Goal: Transaction & Acquisition: Book appointment/travel/reservation

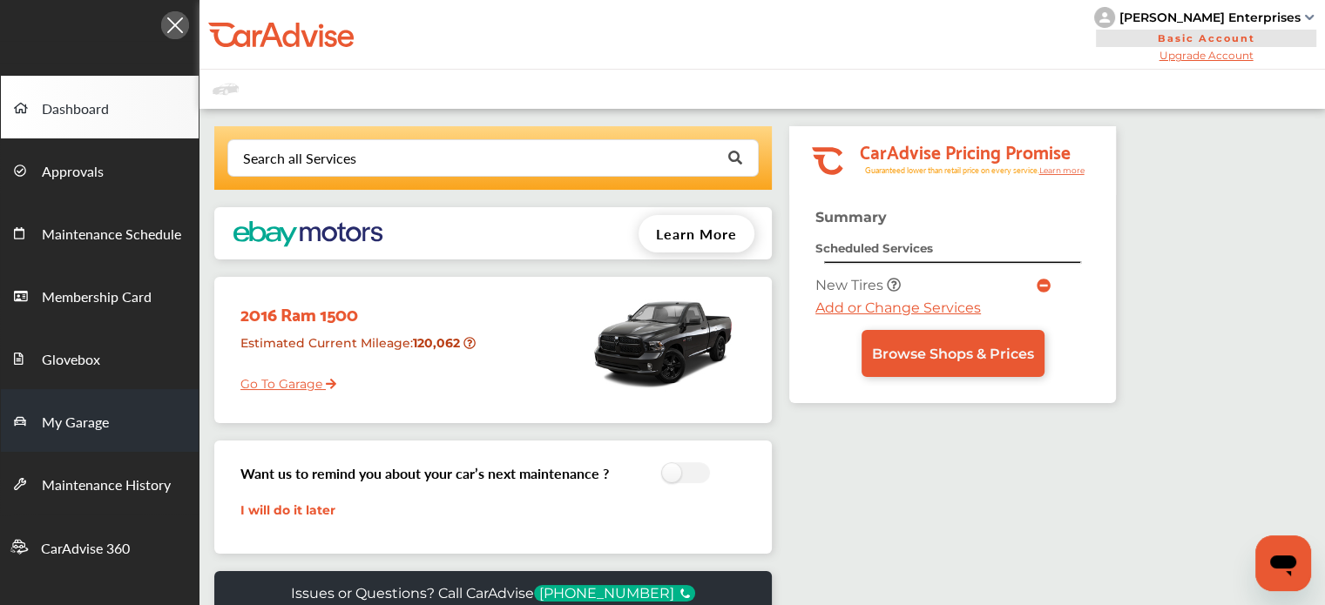
click at [58, 438] on link "My Garage" at bounding box center [100, 420] width 198 height 63
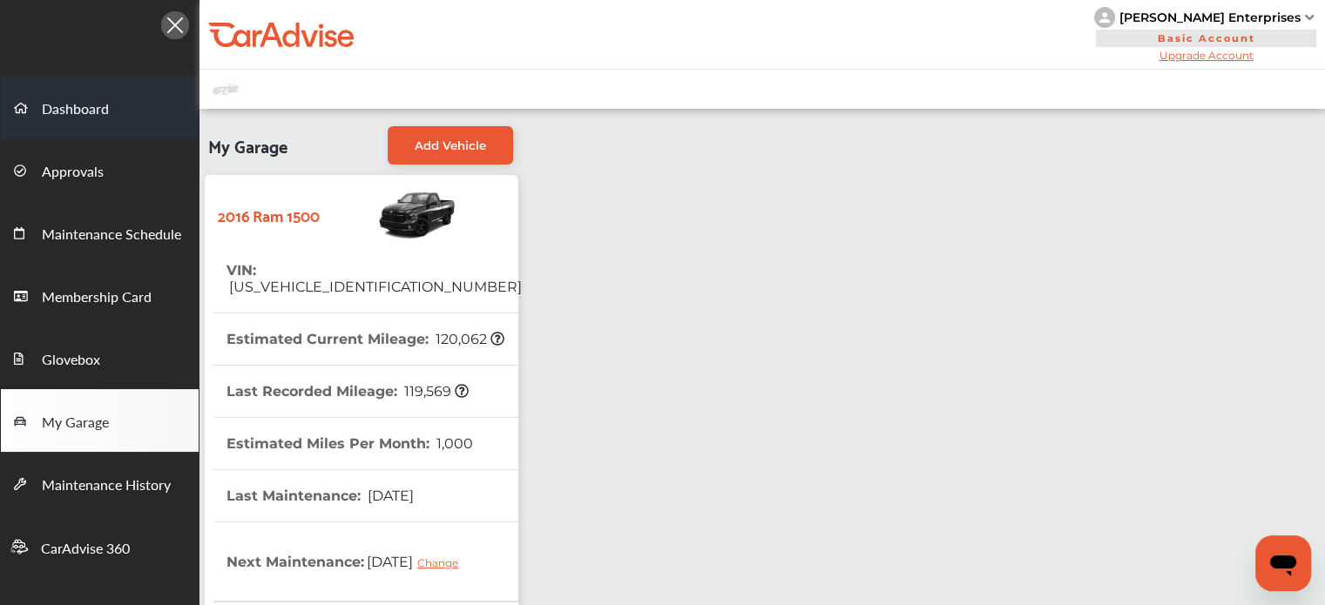
click at [47, 126] on link "Dashboard" at bounding box center [100, 107] width 198 height 63
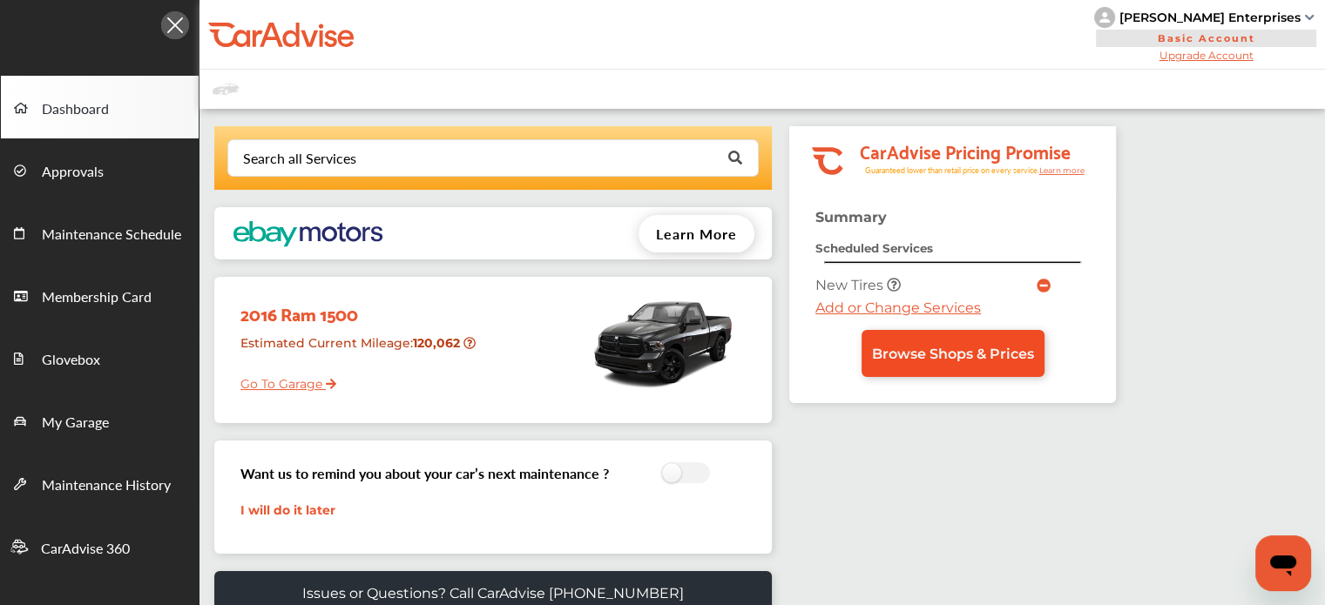
click at [919, 361] on span "Browse Shops & Prices" at bounding box center [953, 354] width 162 height 17
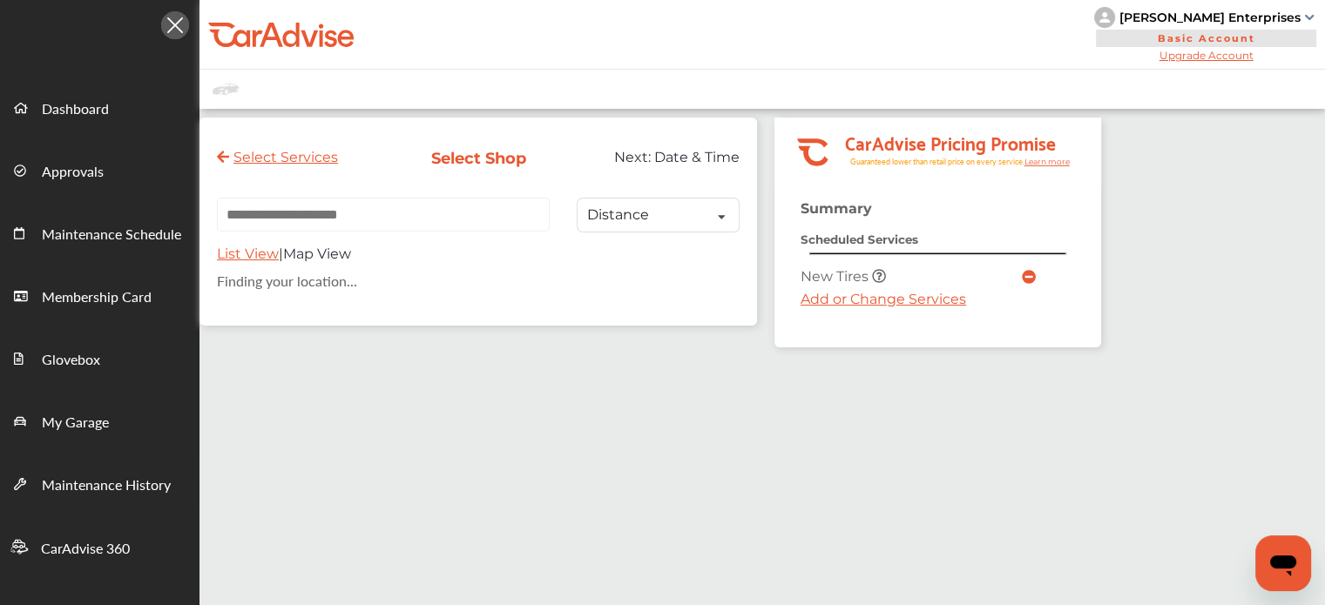
click at [353, 194] on div "Select Services Select Shop Next: Date & Time Distance Distance Price List View…" at bounding box center [479, 222] width 558 height 208
click at [935, 303] on link "Add or Change Services" at bounding box center [884, 299] width 166 height 17
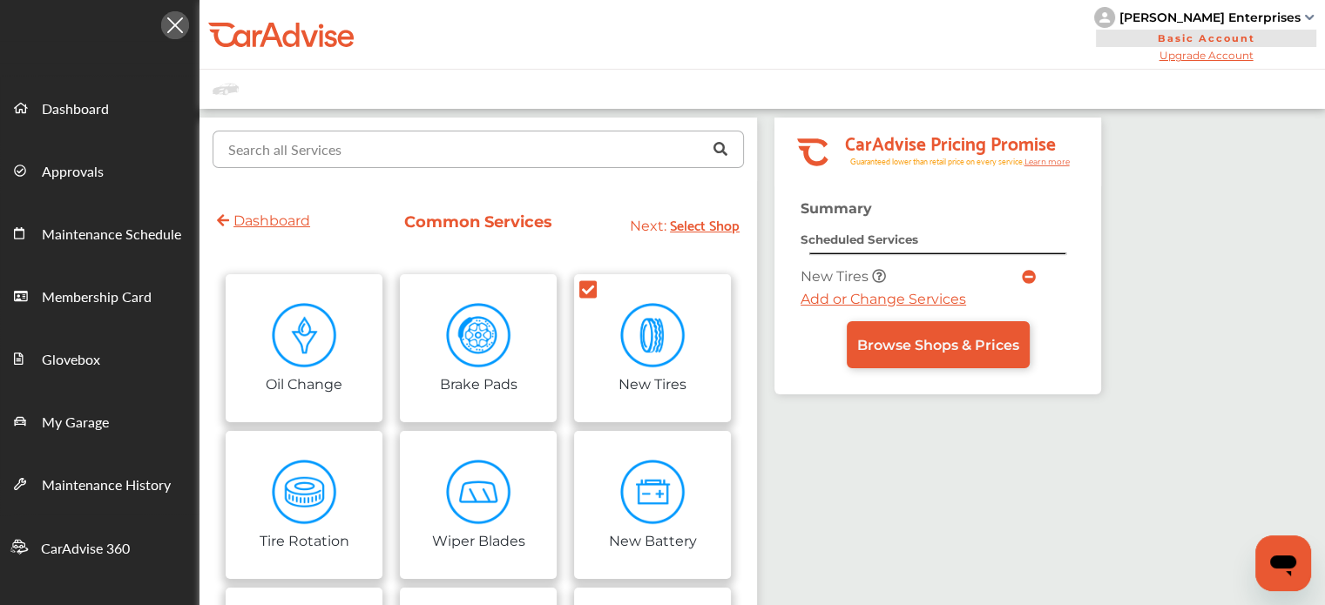
click at [450, 159] on input "text" at bounding box center [474, 149] width 520 height 34
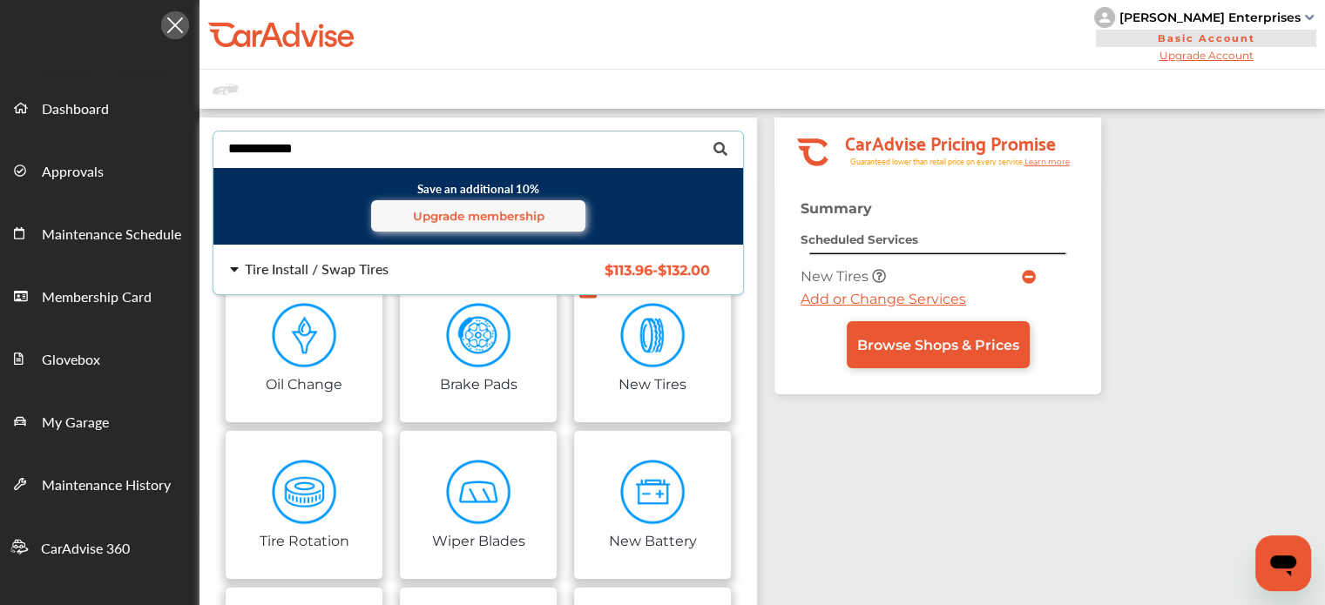
type input "**********"
click at [376, 258] on div "Tire Install / Swap Tires $113.96 - $132.00 Tire Install / Swap Tires $113.96 -…" at bounding box center [479, 270] width 558 height 49
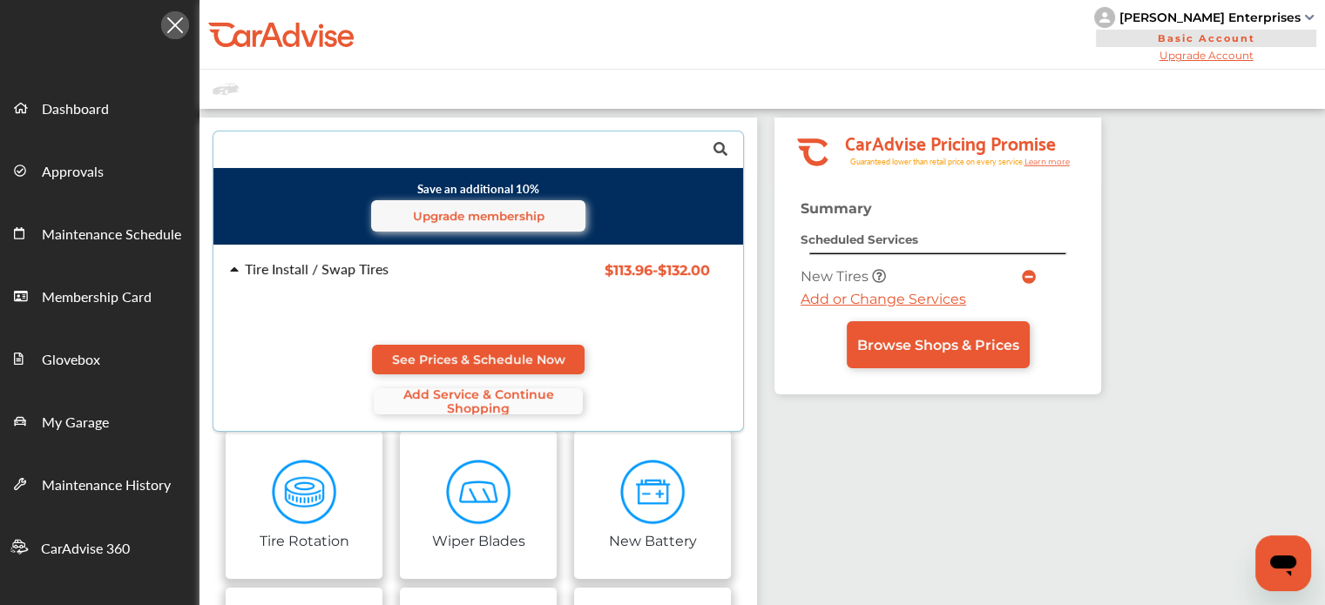
click at [440, 394] on span "Add Service & Continue Shopping" at bounding box center [478, 402] width 209 height 28
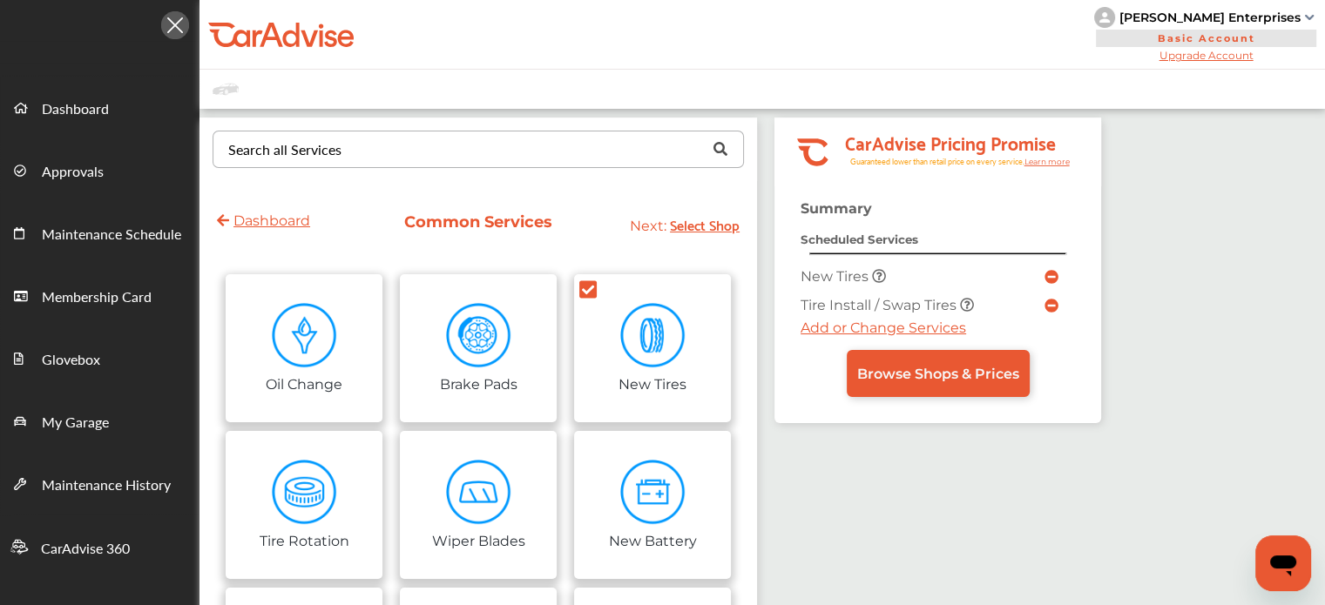
click at [1049, 270] on icon at bounding box center [1052, 277] width 14 height 14
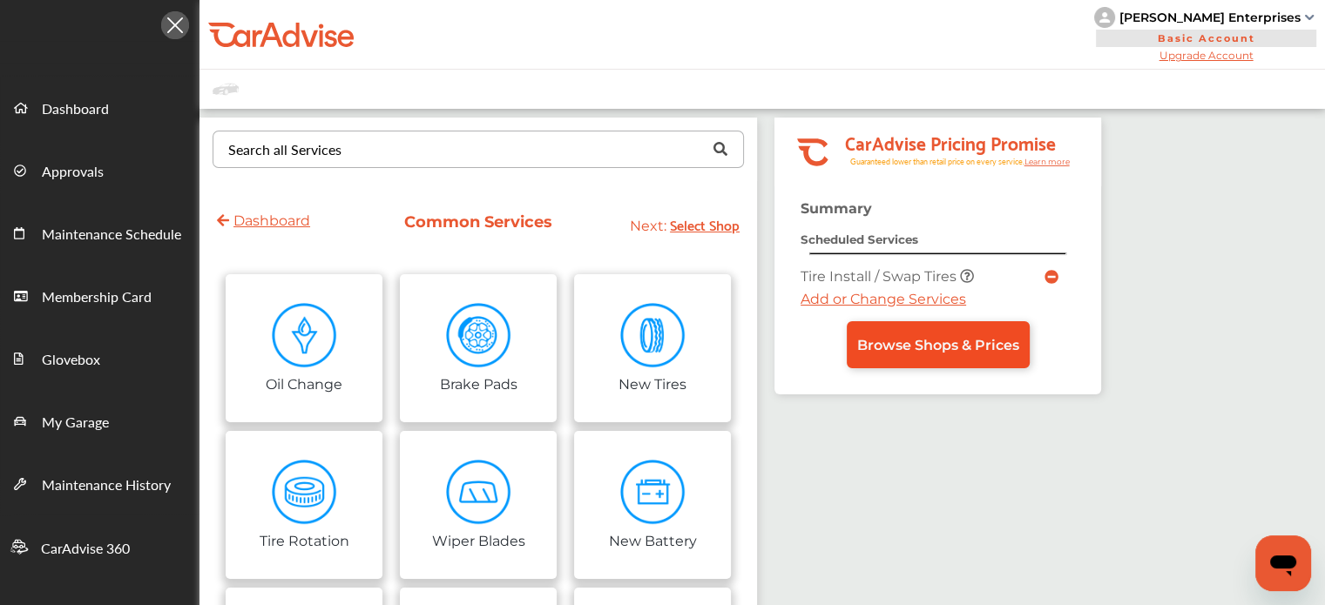
click at [890, 327] on link "Browse Shops & Prices" at bounding box center [938, 344] width 183 height 47
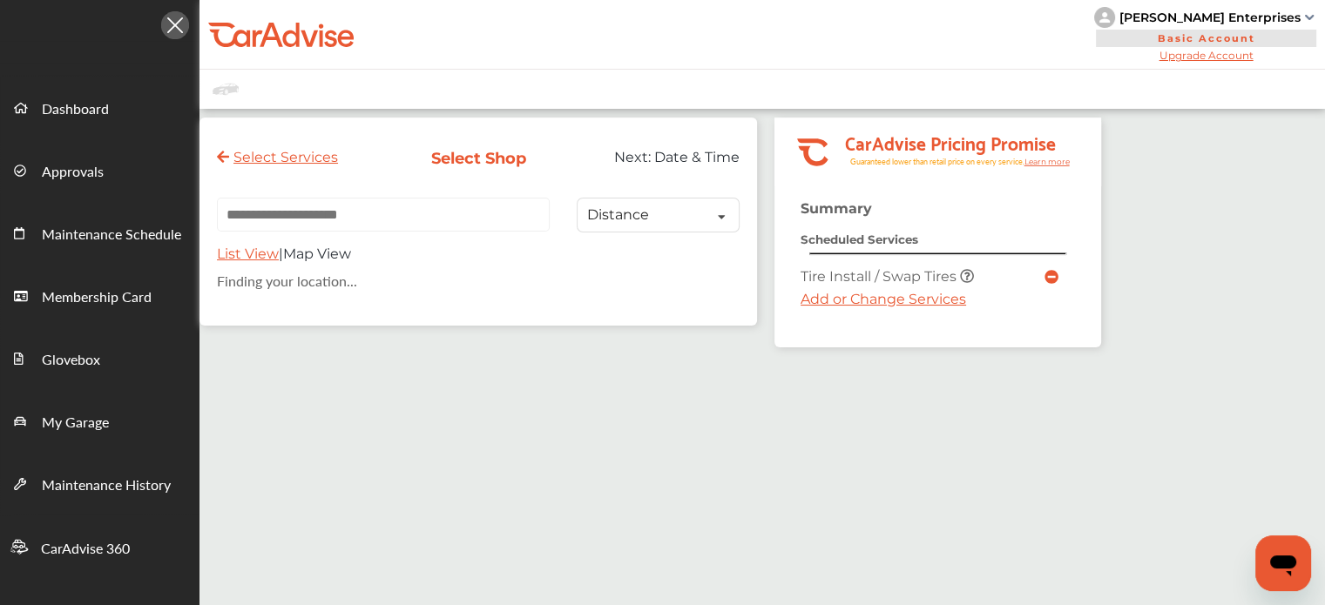
click at [443, 209] on input "text" at bounding box center [383, 215] width 333 height 34
paste input "**********"
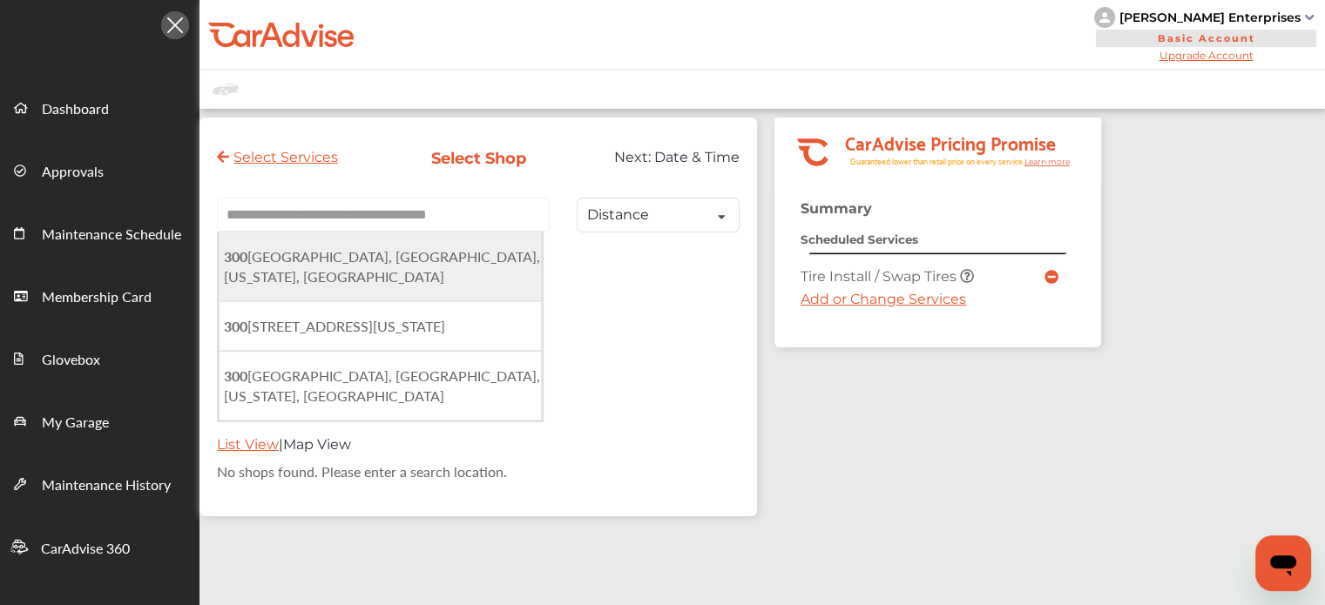
click at [452, 277] on li "[STREET_ADDRESS][US_STATE]" at bounding box center [380, 267] width 323 height 70
type input "**********"
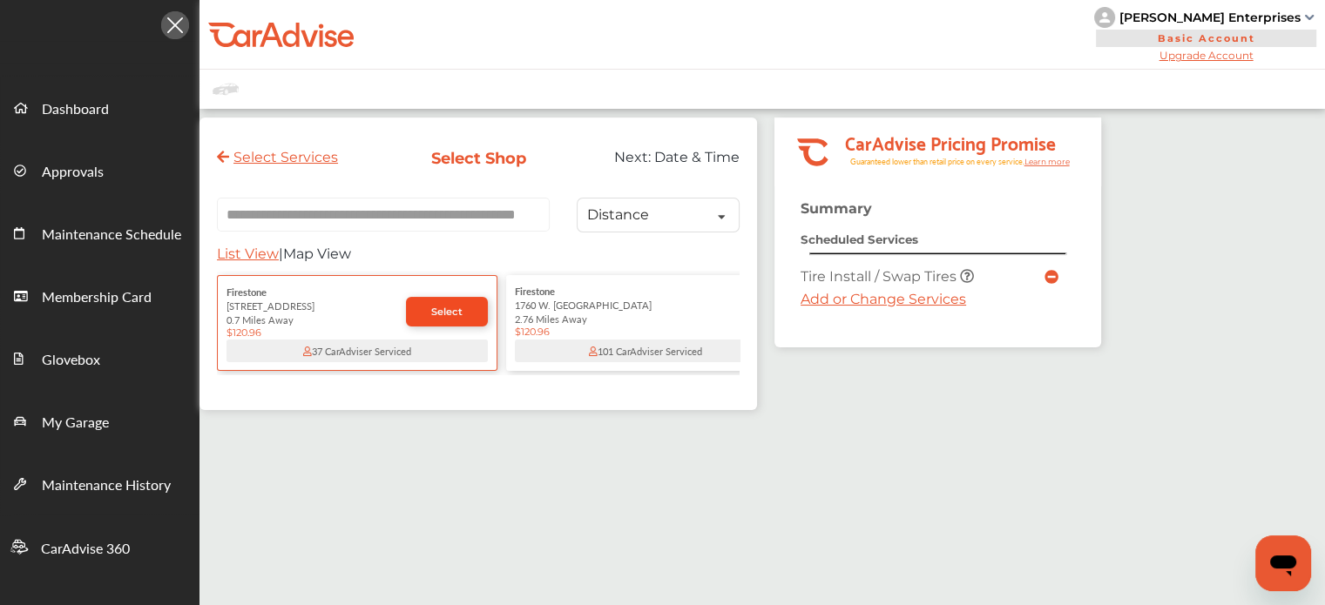
click at [465, 325] on link "Select" at bounding box center [447, 312] width 82 height 30
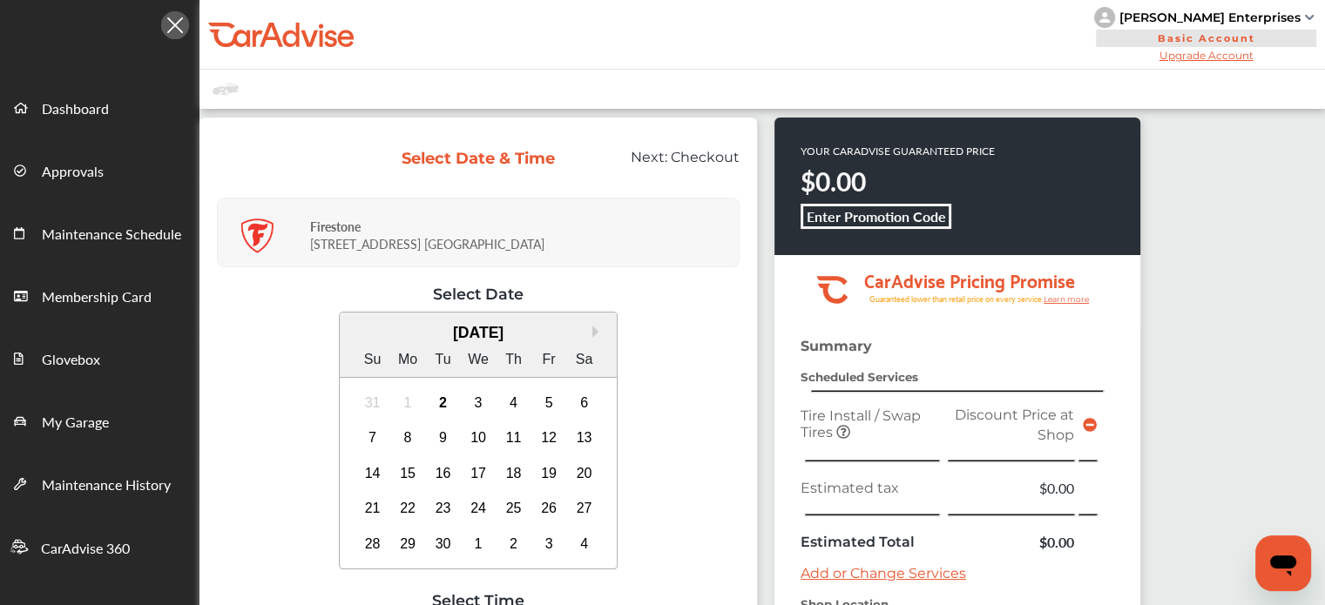
scroll to position [199, 0]
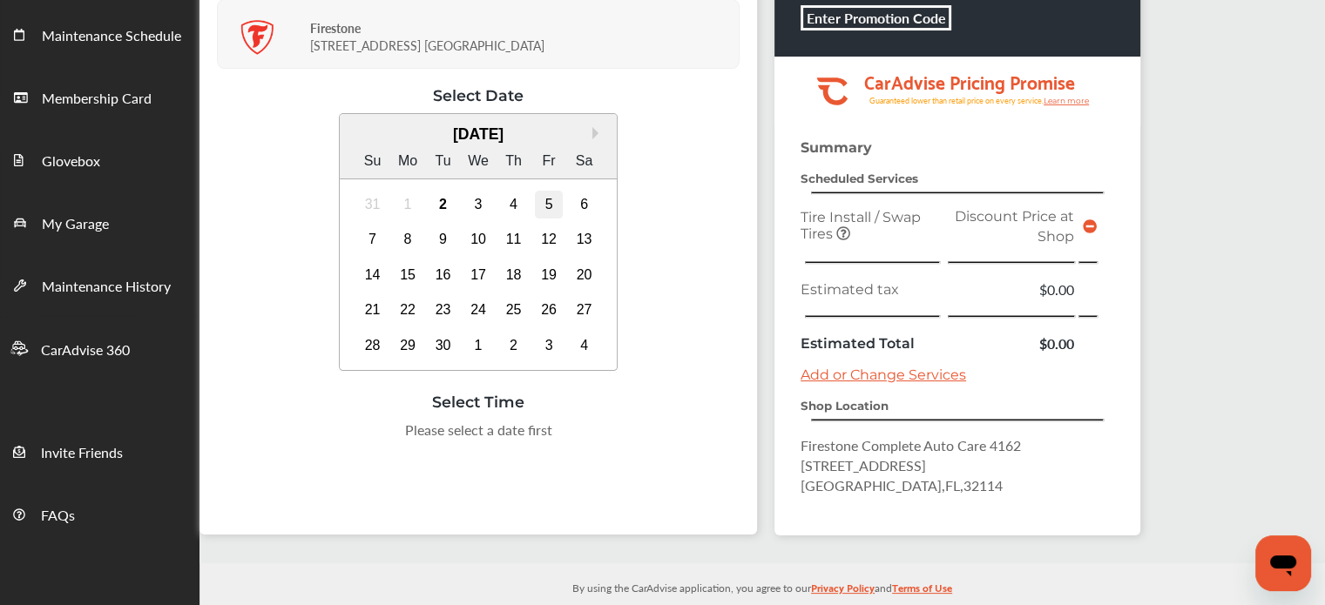
click at [549, 196] on div "5" at bounding box center [549, 205] width 28 height 28
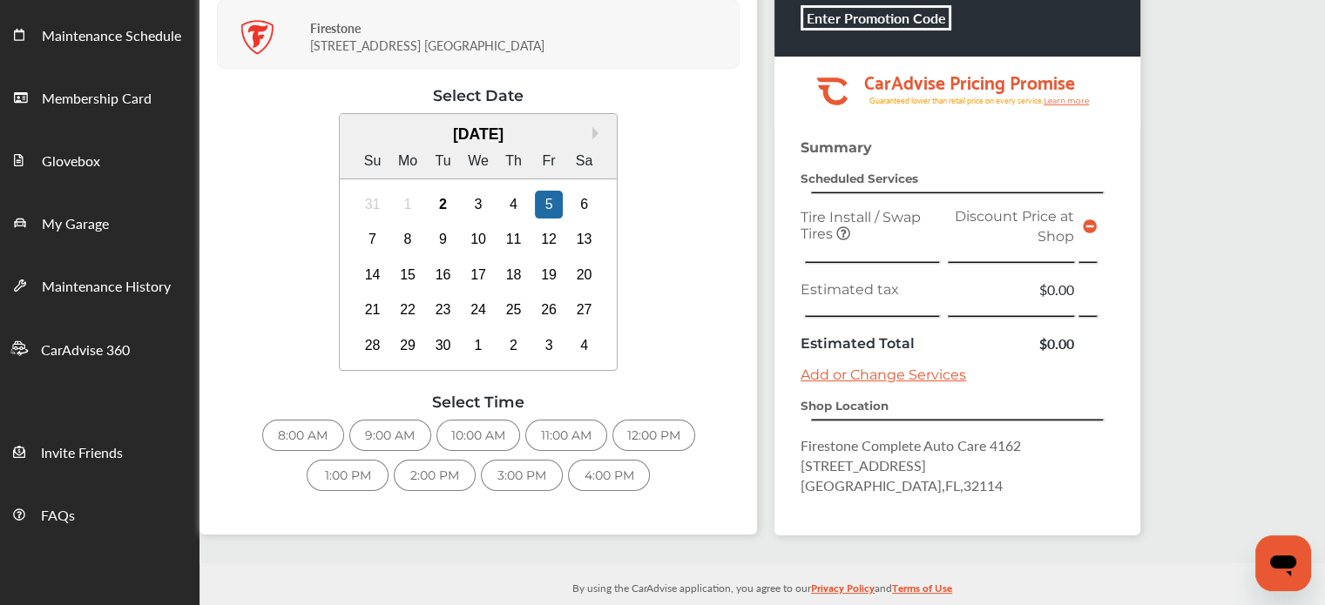
click at [351, 465] on div "1:00 PM" at bounding box center [348, 475] width 82 height 31
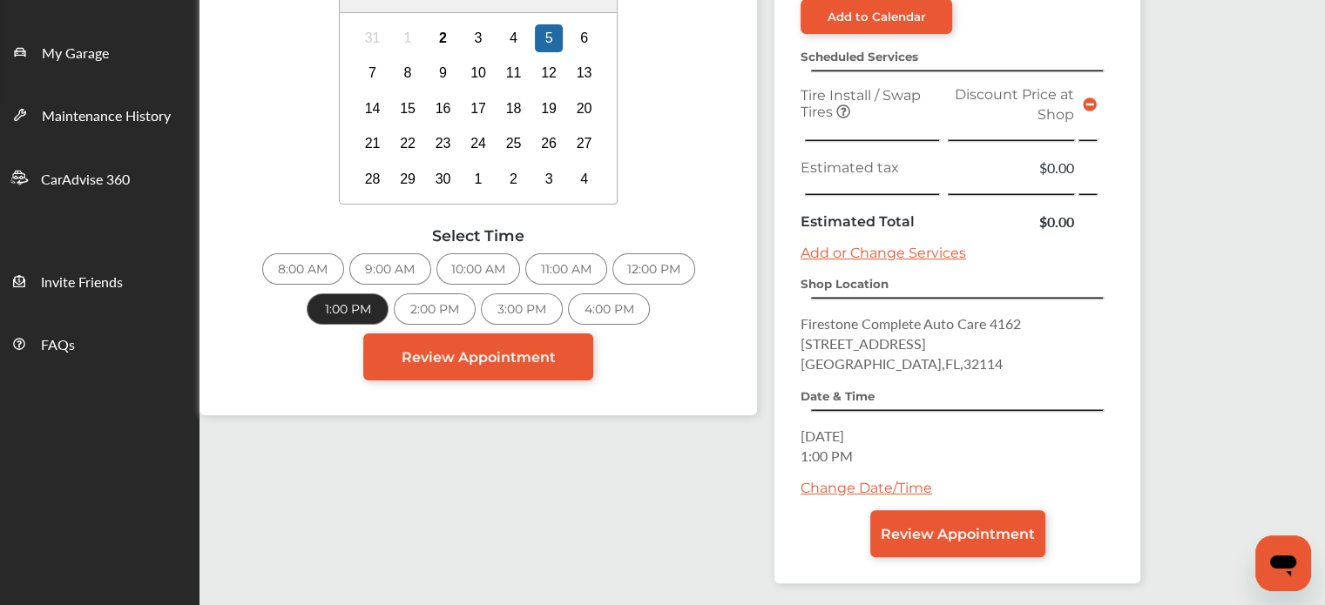
scroll to position [369, 0]
click at [938, 527] on span "Review Appointment" at bounding box center [958, 534] width 154 height 17
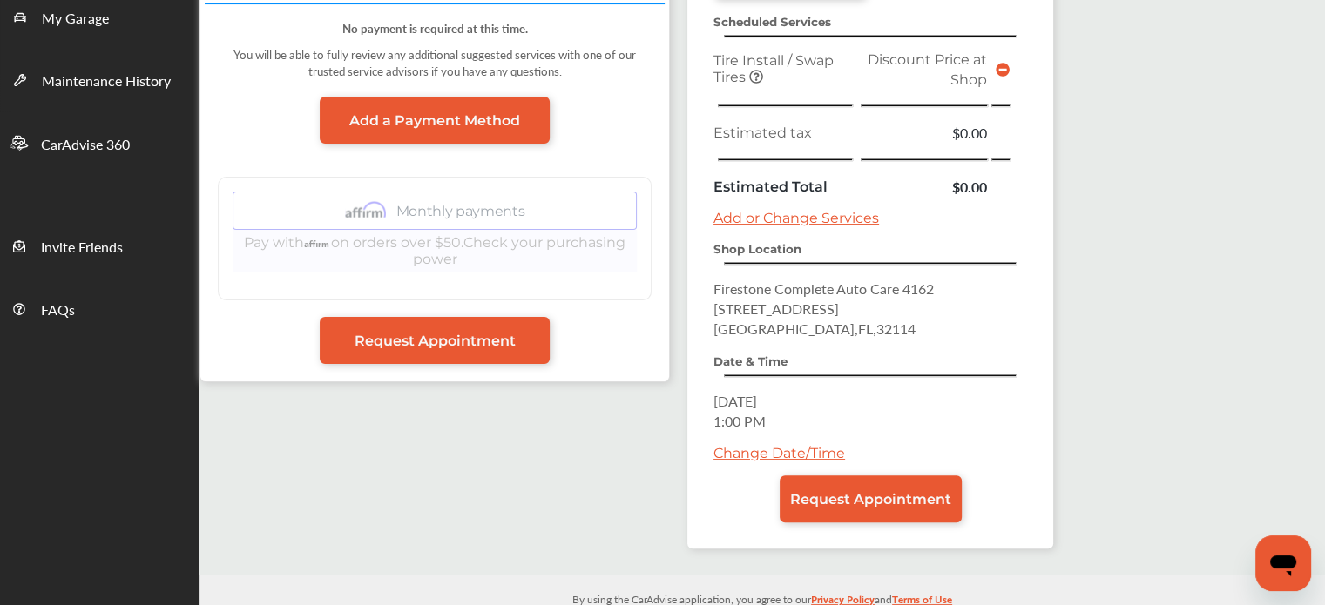
scroll to position [428, 0]
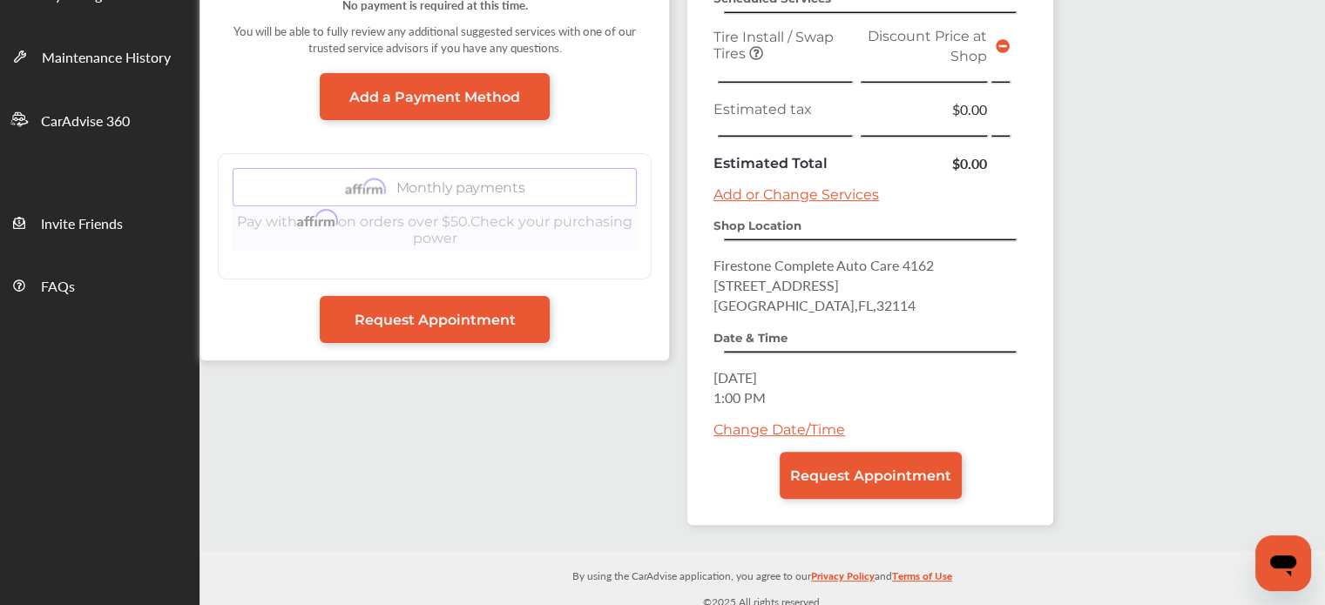
click at [833, 507] on div "Summary Add to Calendar Scheduled Services Tire Install / Swap Tires Discount P…" at bounding box center [870, 217] width 366 height 615
click at [814, 480] on link "Request Appointment" at bounding box center [871, 475] width 182 height 47
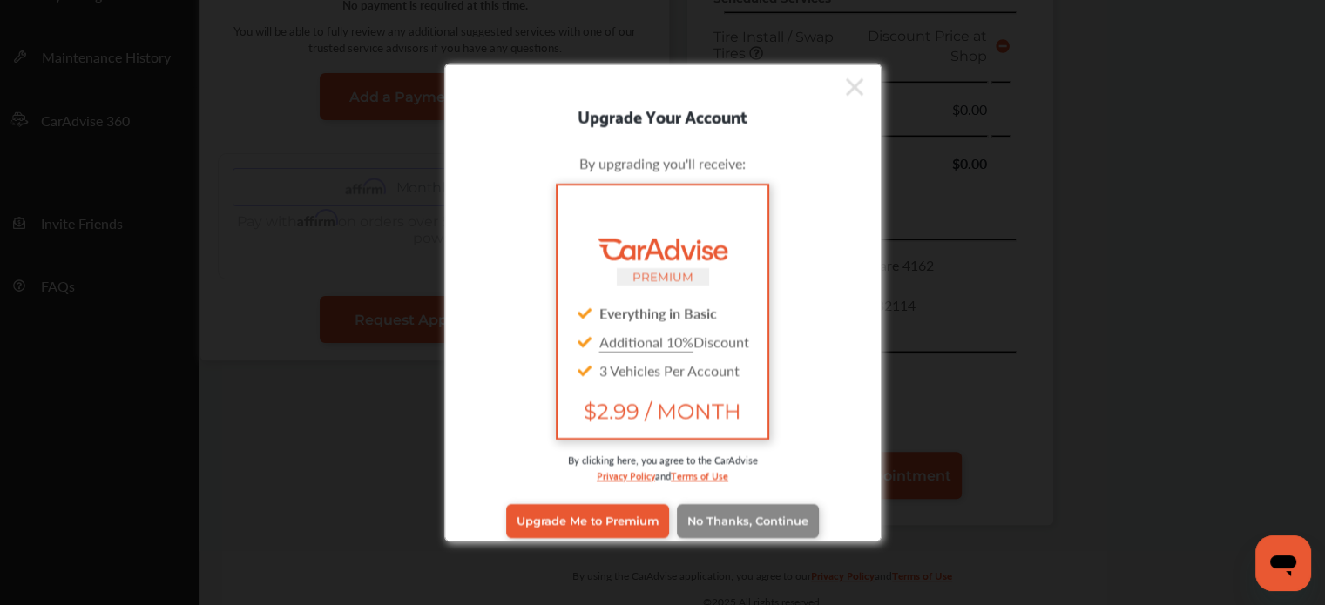
click at [753, 522] on span "No Thanks, Continue" at bounding box center [747, 521] width 121 height 13
